Goal: Task Accomplishment & Management: Use online tool/utility

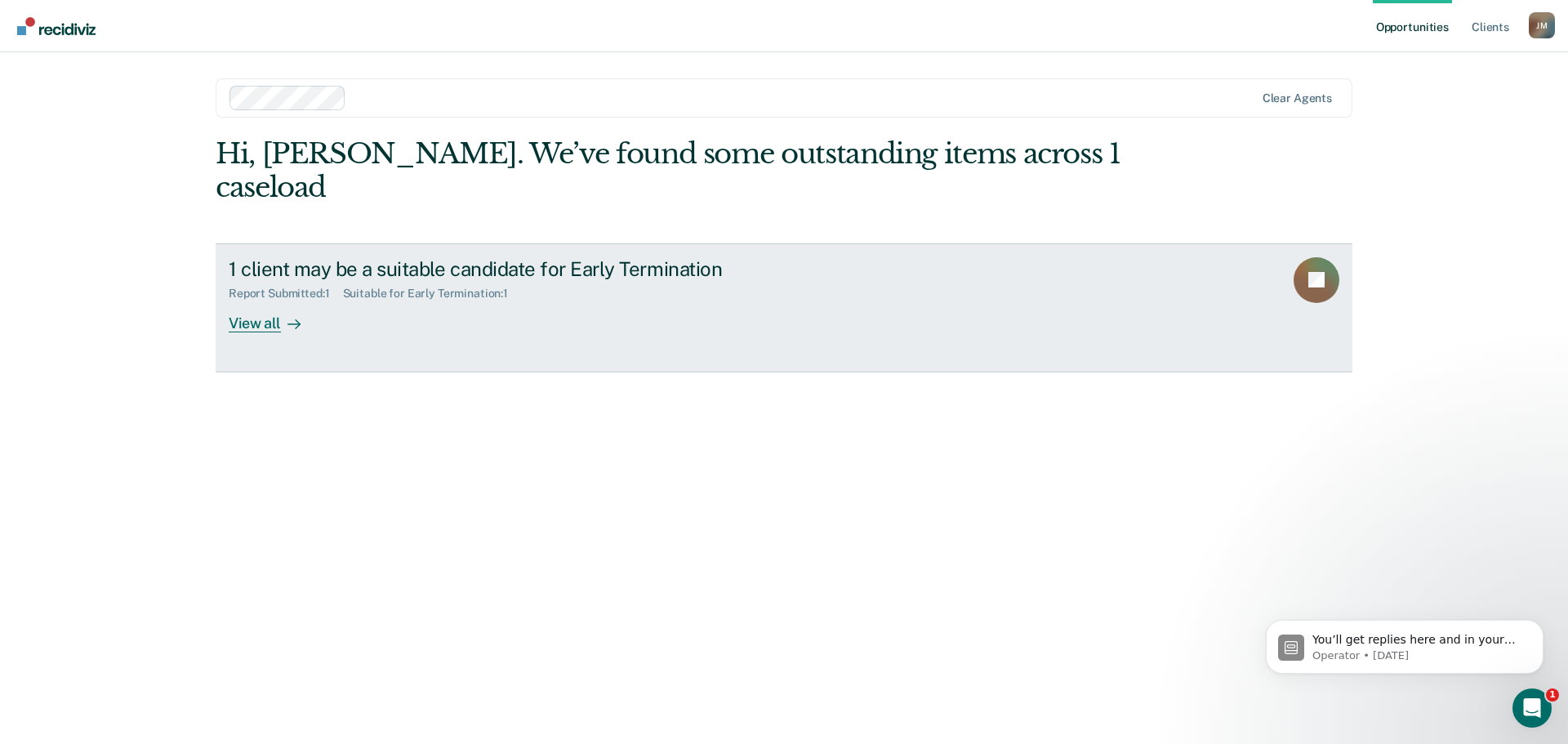
click at [278, 301] on div "View all" at bounding box center [275, 317] width 91 height 32
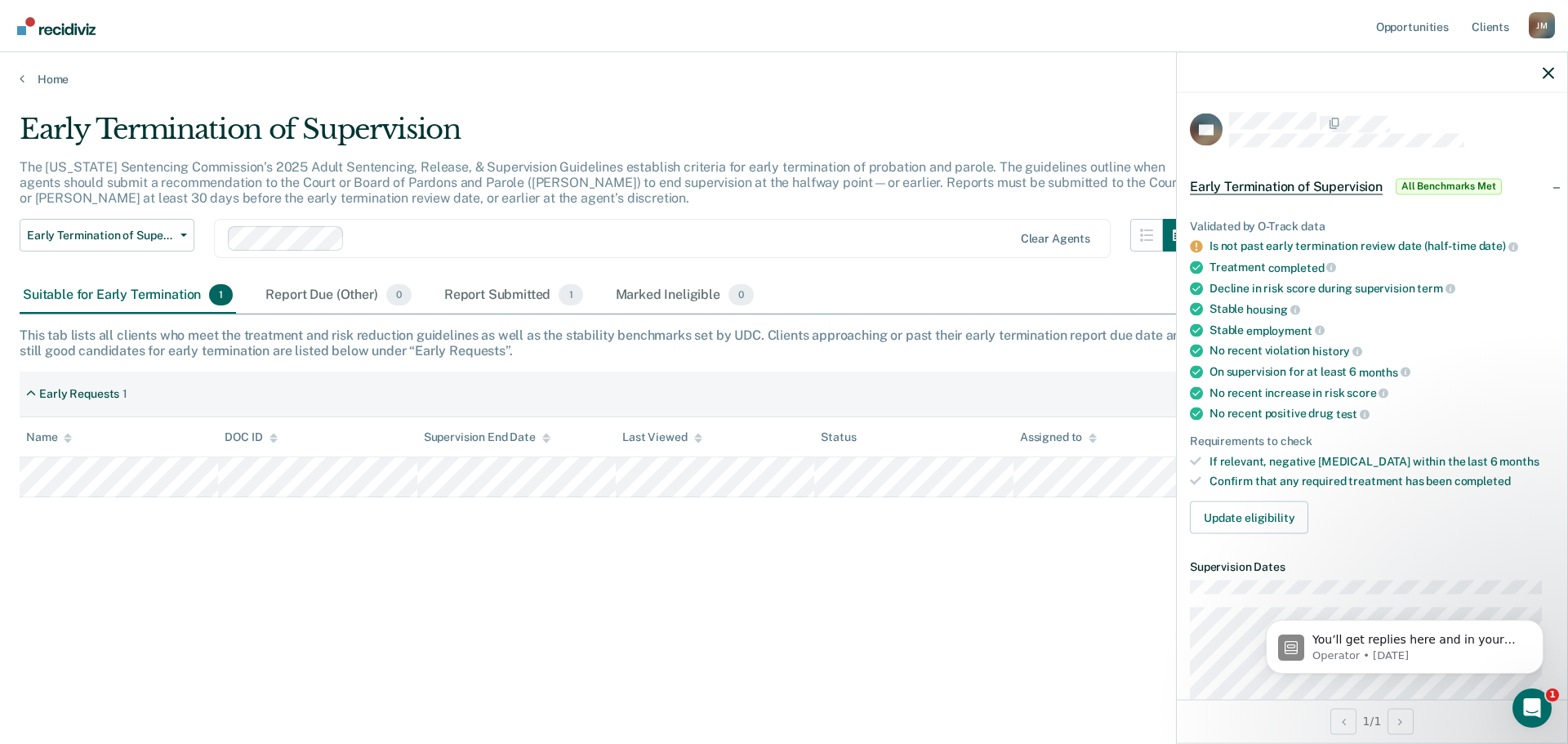
click at [1120, 292] on div "Suitable for Early Termination 1 Report Due (Other) 0 Report Submitted 1 Marked…" at bounding box center [784, 295] width 1528 height 36
click at [1542, 68] on icon "button" at bounding box center [1548, 73] width 11 height 11
